Goal: Find specific page/section: Find specific page/section

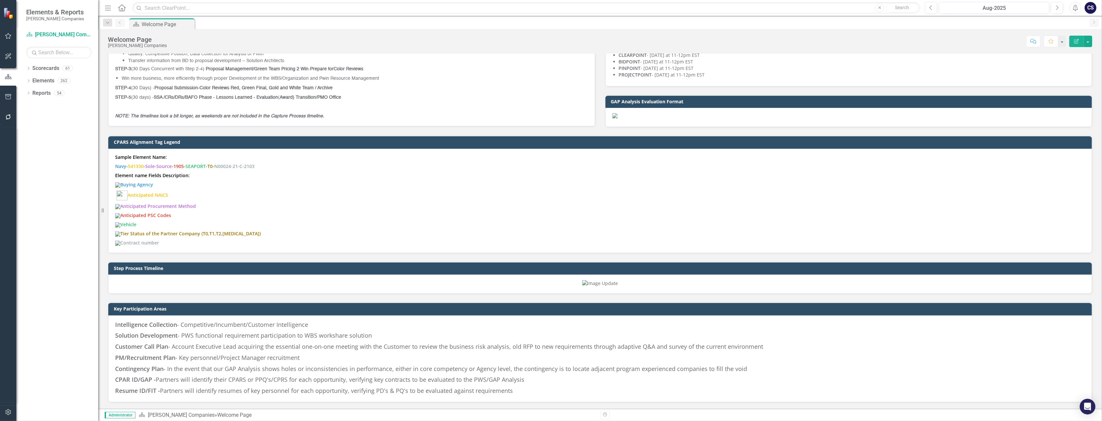
scroll to position [79, 0]
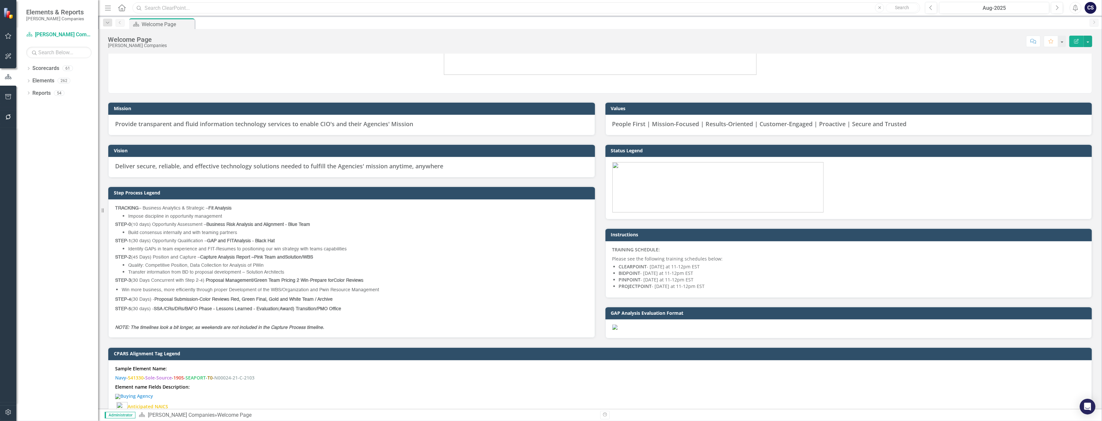
click at [166, 8] on input "text" at bounding box center [525, 7] width 787 height 11
type input "AD4125"
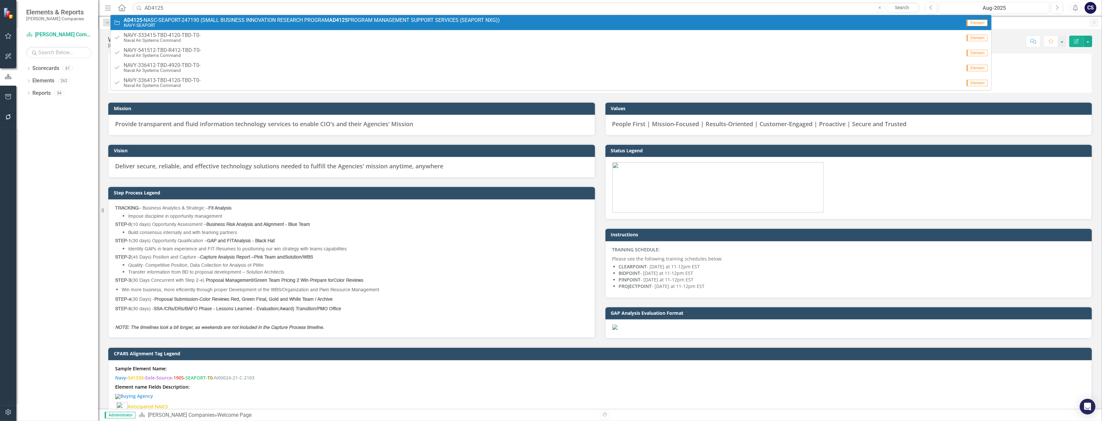
click at [158, 22] on span "AD4125 -NASC-SEAPORT-247190 (SMALL BUSINESS INNOVATION RESEARCH PROGRAM AD4125 …" at bounding box center [312, 20] width 376 height 6
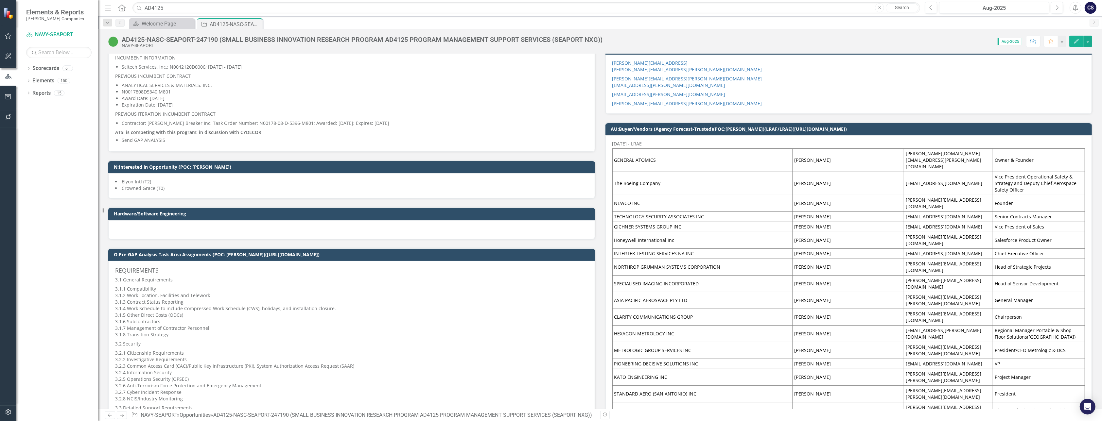
scroll to position [430, 0]
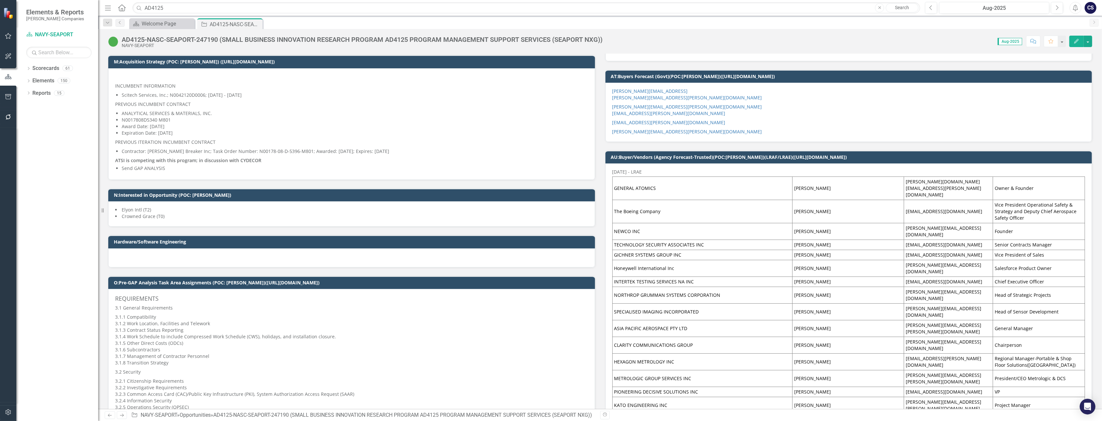
click at [246, 162] on span "INCUMBENT INFORMATION Scitech Services, Inc.; N0042120D0006; [DATE] - [DATE] PR…" at bounding box center [351, 123] width 473 height 99
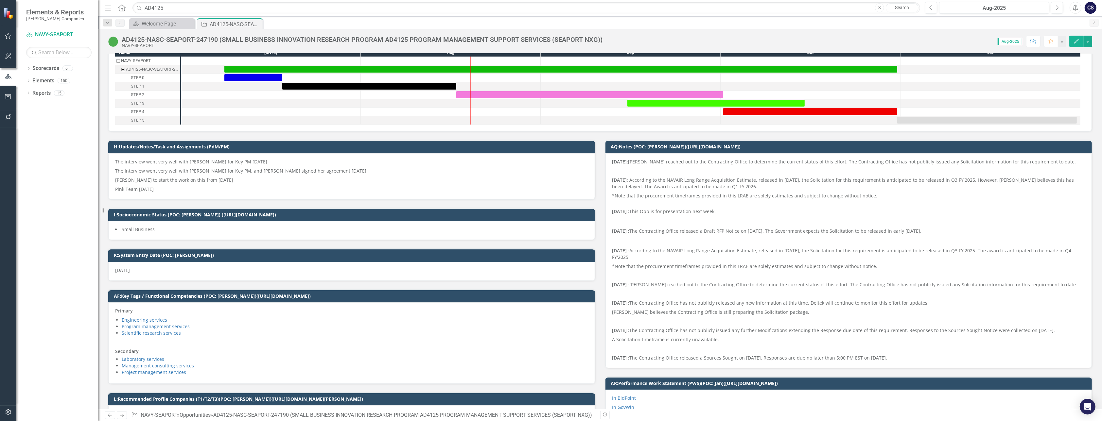
scroll to position [0, 0]
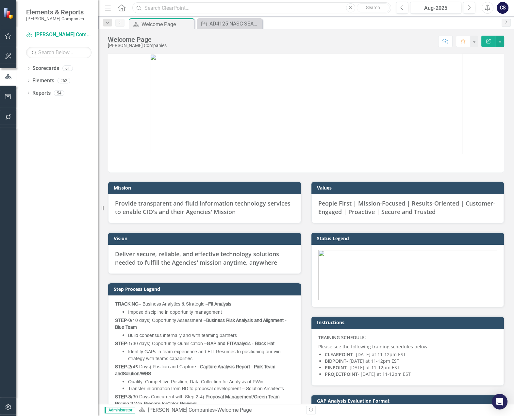
click at [150, 8] on input "text" at bounding box center [261, 7] width 259 height 11
type input "AD4125"
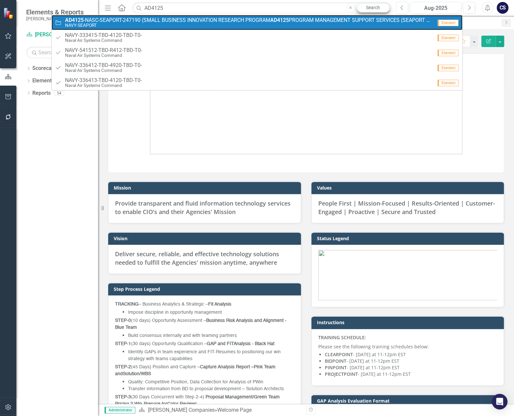
drag, startPoint x: 355, startPoint y: 20, endPoint x: 371, endPoint y: 7, distance: 20.2
click at [355, 20] on span "AD4125 -NASC-SEAPORT-247190 (SMALL BUSINESS INNOVATION RESEARCH PROGRAM AD4125 …" at bounding box center [249, 20] width 368 height 6
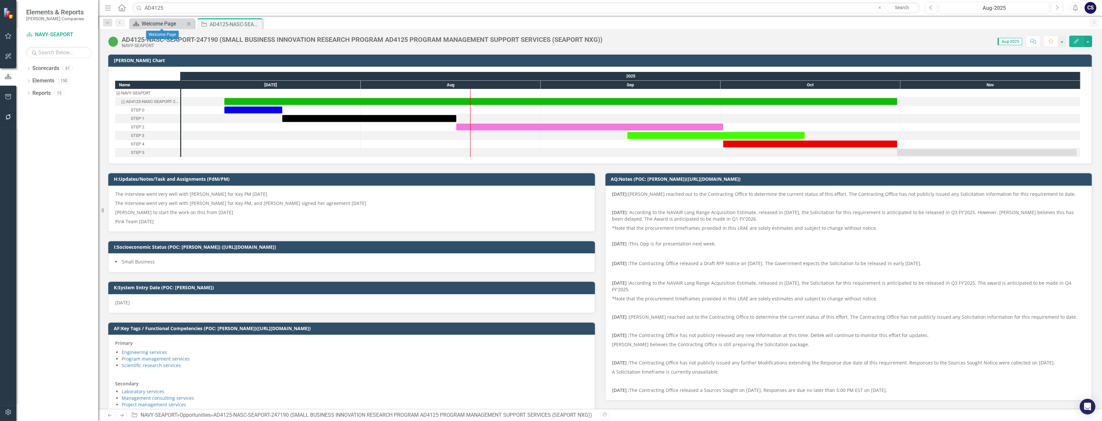
click at [167, 23] on div "Welcome Page" at bounding box center [163, 24] width 43 height 8
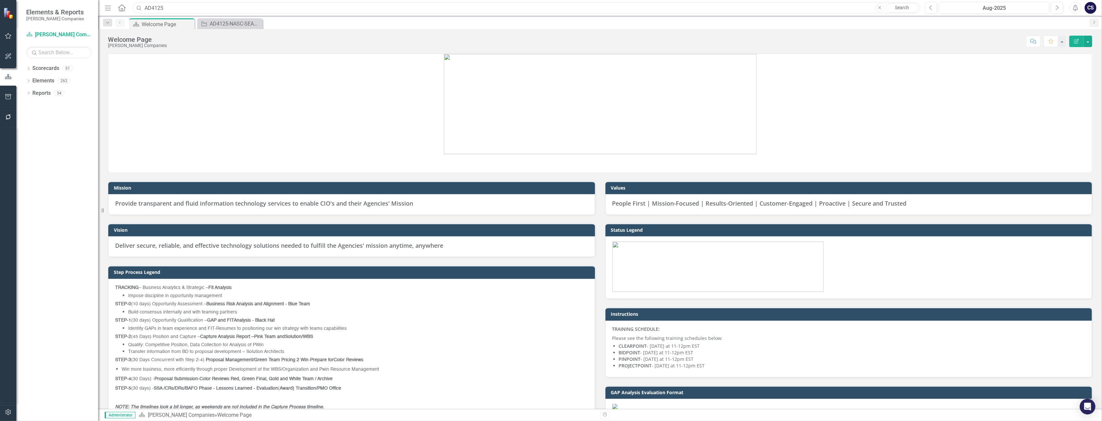
click at [165, 6] on input "AD4125" at bounding box center [525, 7] width 787 height 11
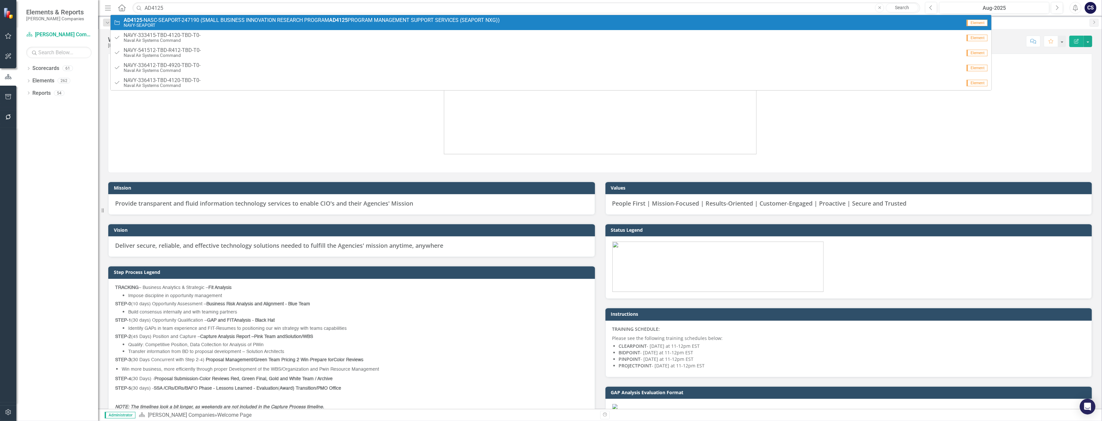
click at [166, 19] on span "AD4125 -NASC-SEAPORT-247190 (SMALL BUSINESS INNOVATION RESEARCH PROGRAM AD4125 …" at bounding box center [312, 20] width 376 height 6
